Goal: Browse casually: Explore the website without a specific task or goal

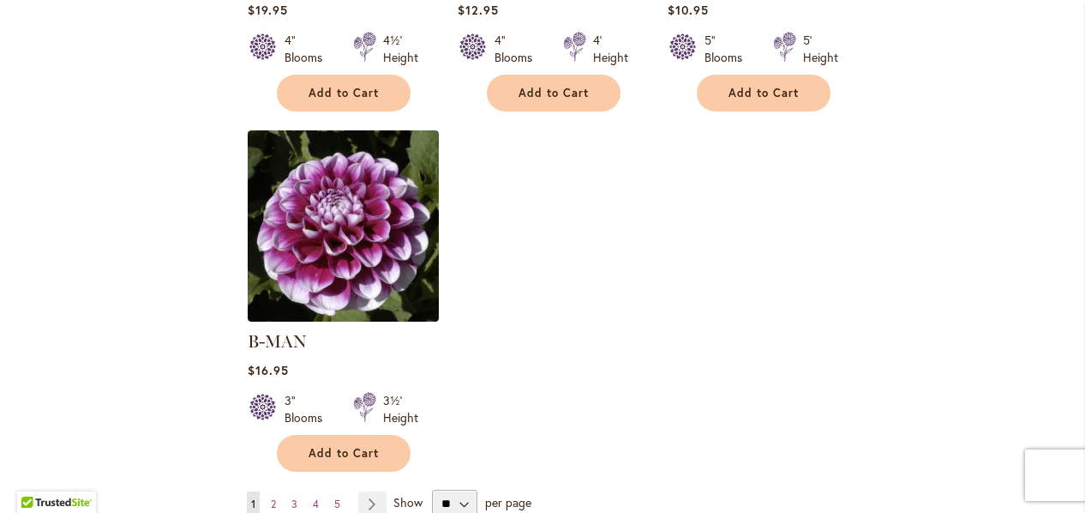
scroll to position [2123, 0]
click at [272, 496] on span "2" at bounding box center [273, 502] width 5 height 13
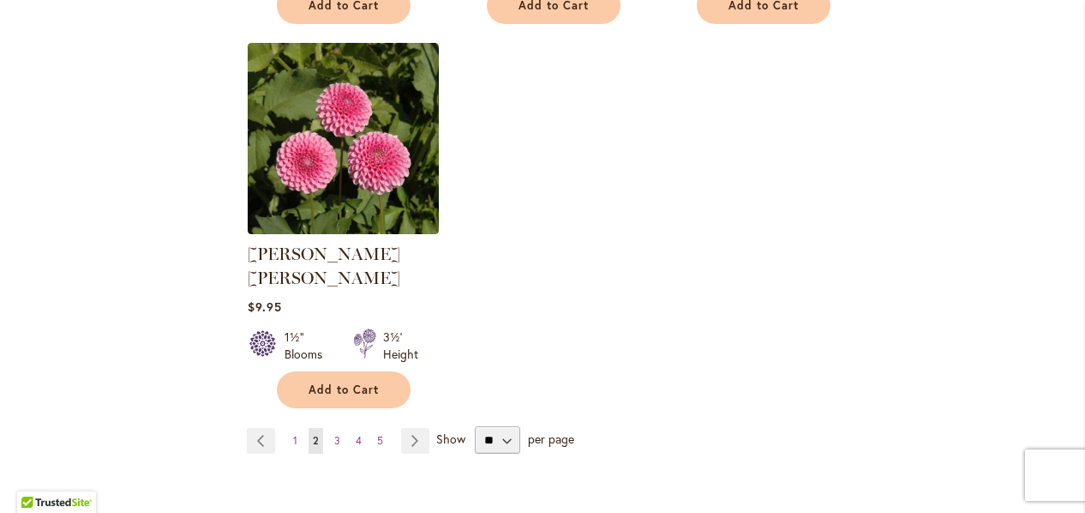
scroll to position [2190, 0]
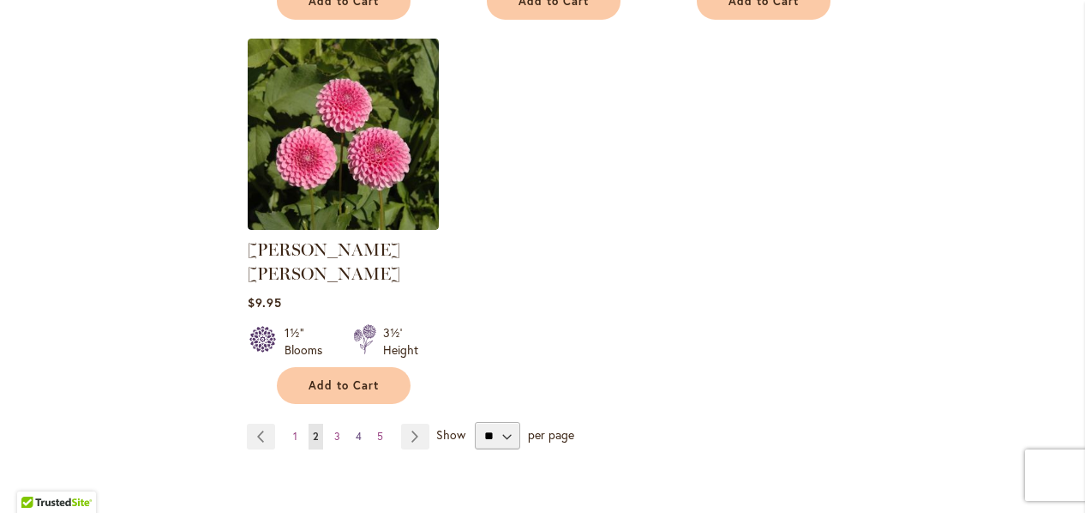
click at [356, 430] on span "4" at bounding box center [359, 436] width 6 height 13
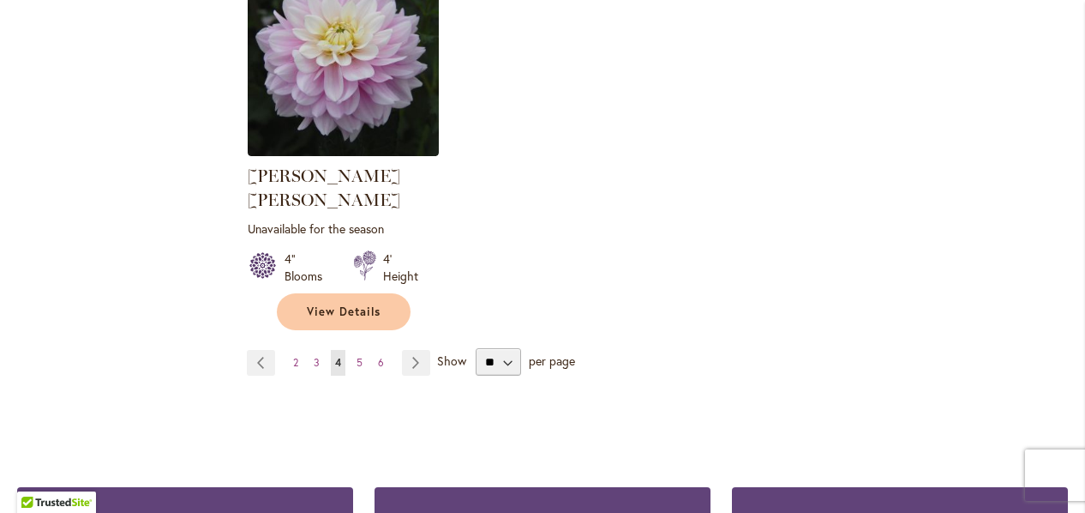
scroll to position [2288, 0]
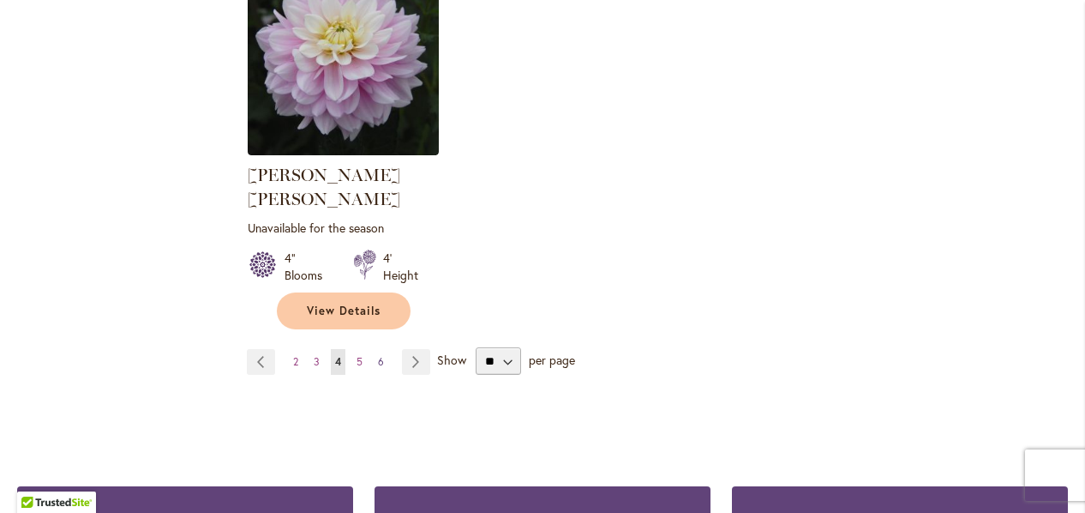
click at [378, 355] on span "6" at bounding box center [381, 361] width 6 height 13
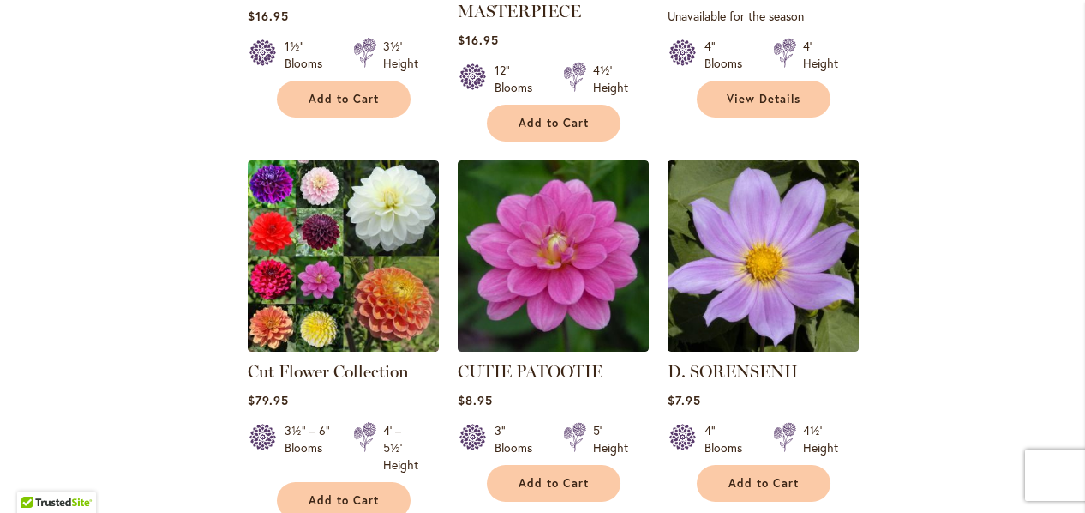
scroll to position [1373, 0]
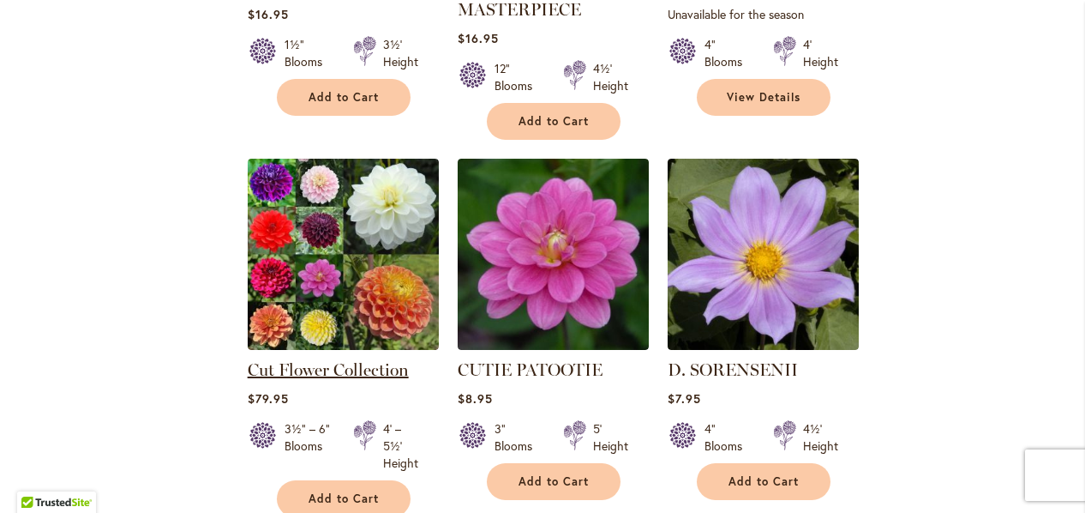
click at [350, 370] on link "Cut Flower Collection" at bounding box center [328, 369] width 161 height 21
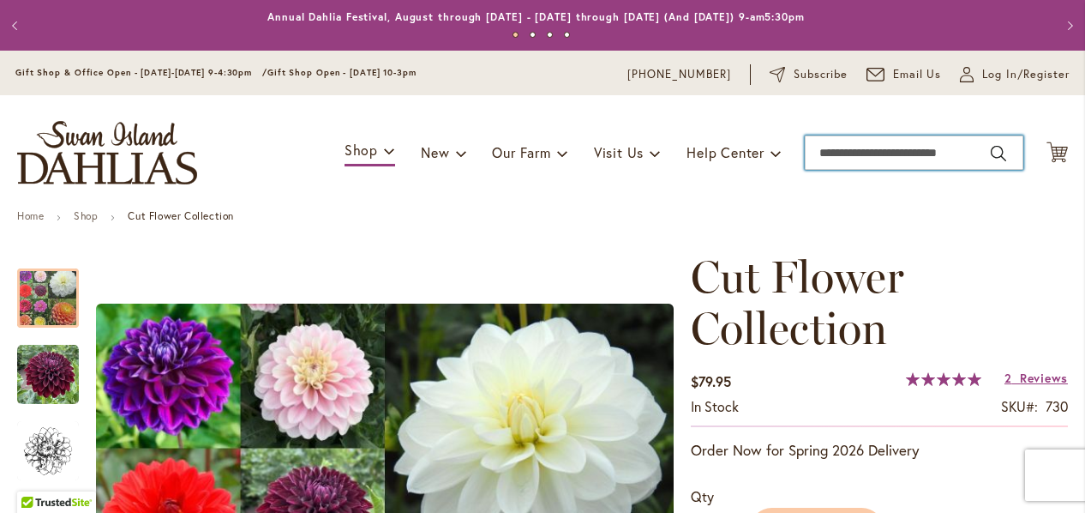
click at [817, 153] on input "Search" at bounding box center [914, 152] width 219 height 34
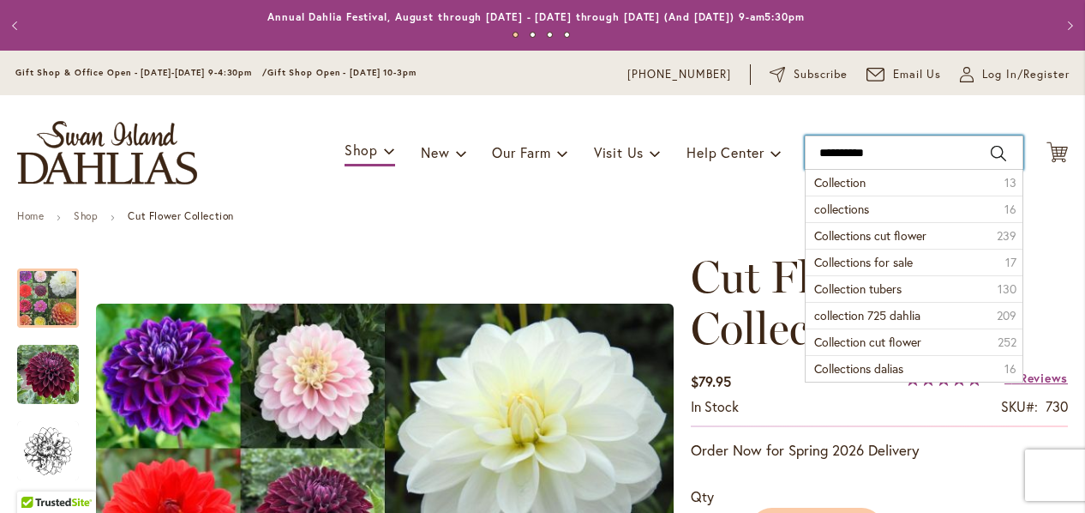
type input "**********"
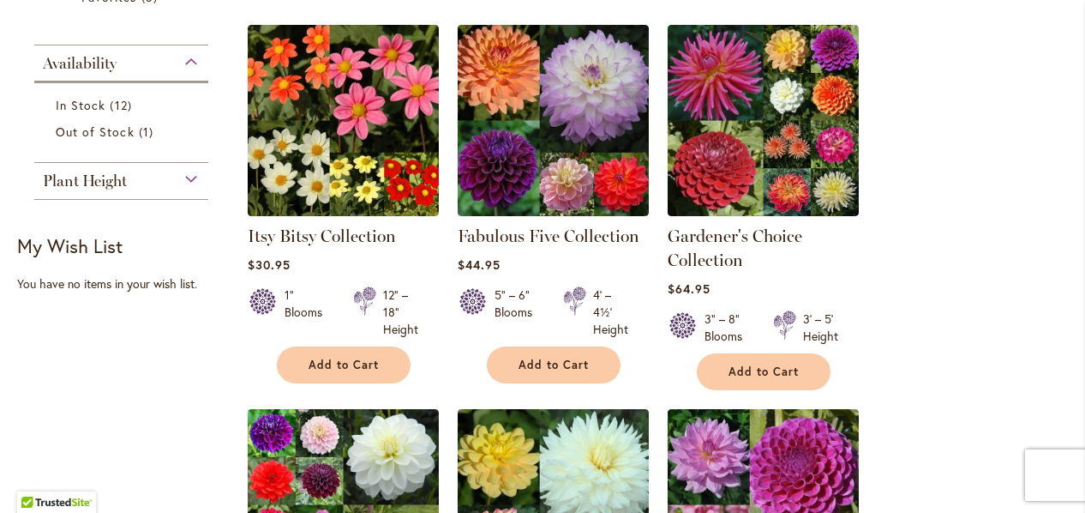
scroll to position [521, 0]
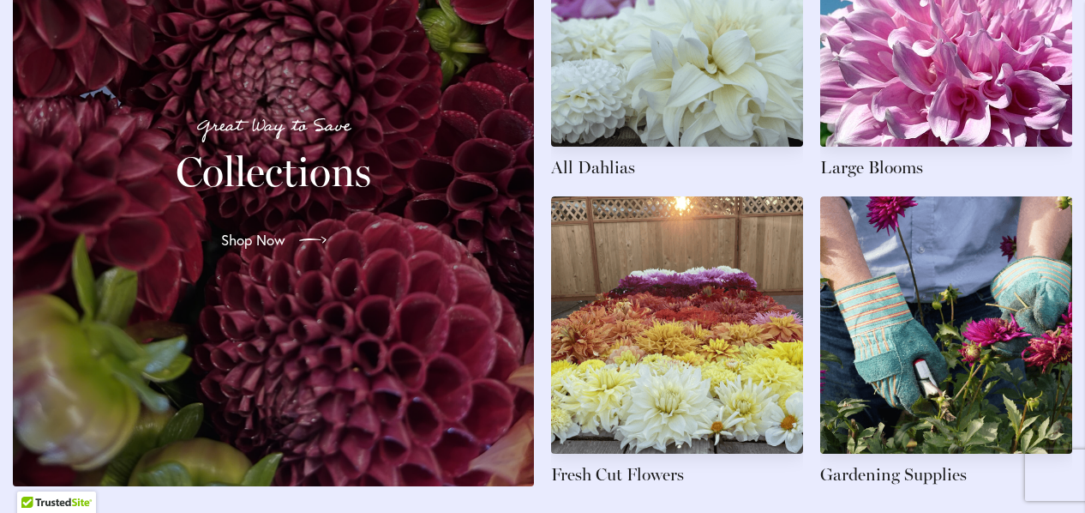
scroll to position [2667, 0]
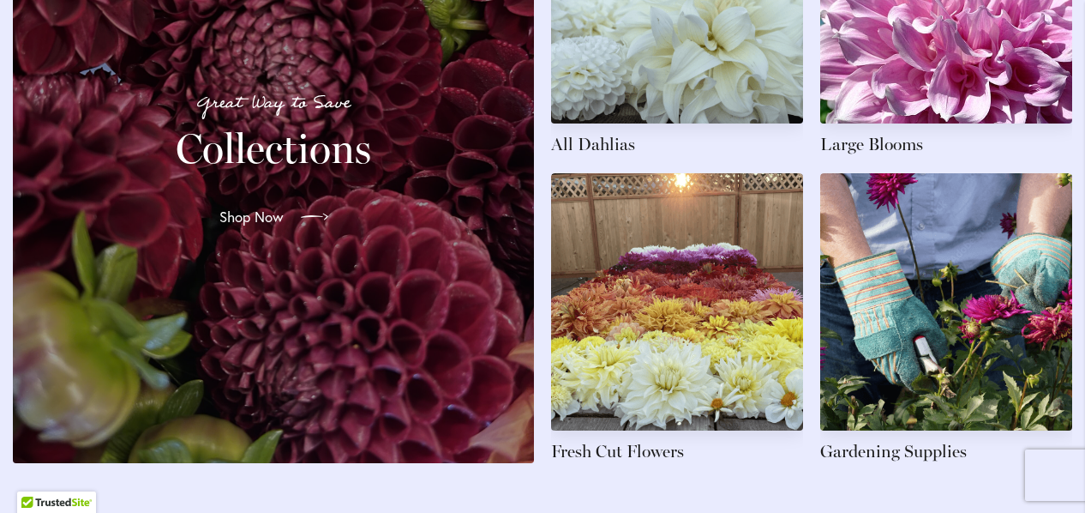
click at [265, 227] on span "Shop Now" at bounding box center [251, 217] width 64 height 21
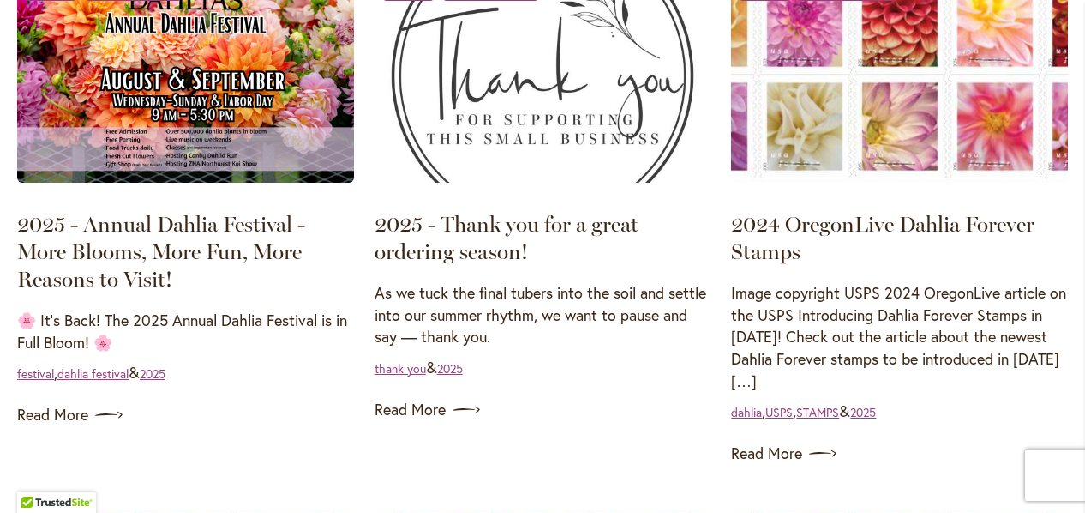
scroll to position [911, 0]
